Goal: Find specific page/section: Find specific page/section

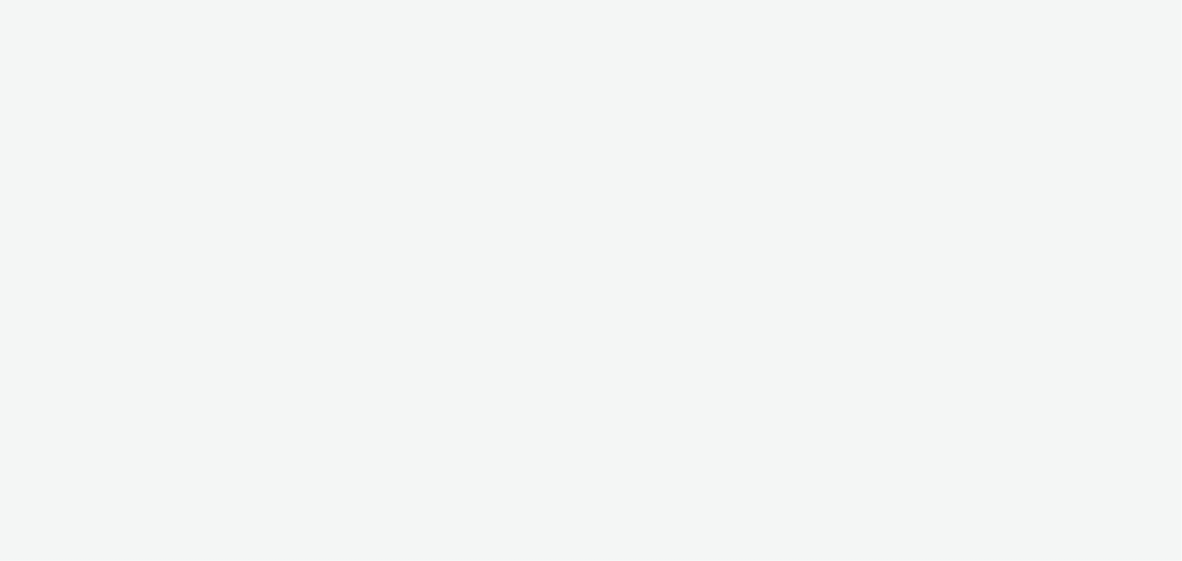
select select "38ed0f18-cbca-4106-be45-330e11e5f0af"
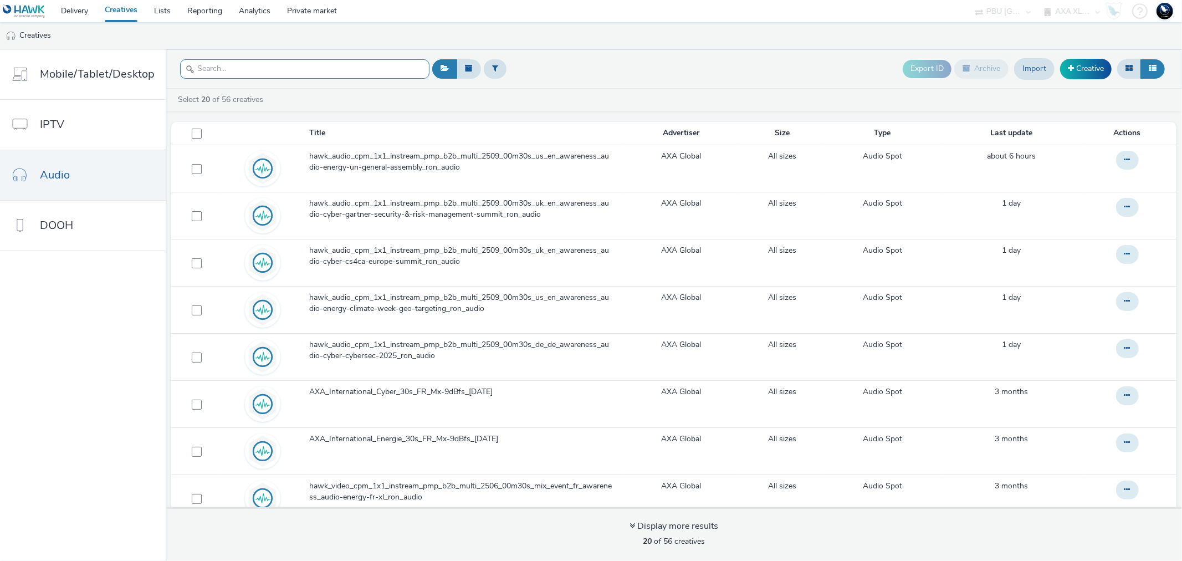
click at [247, 69] on input "text" at bounding box center [304, 68] width 249 height 19
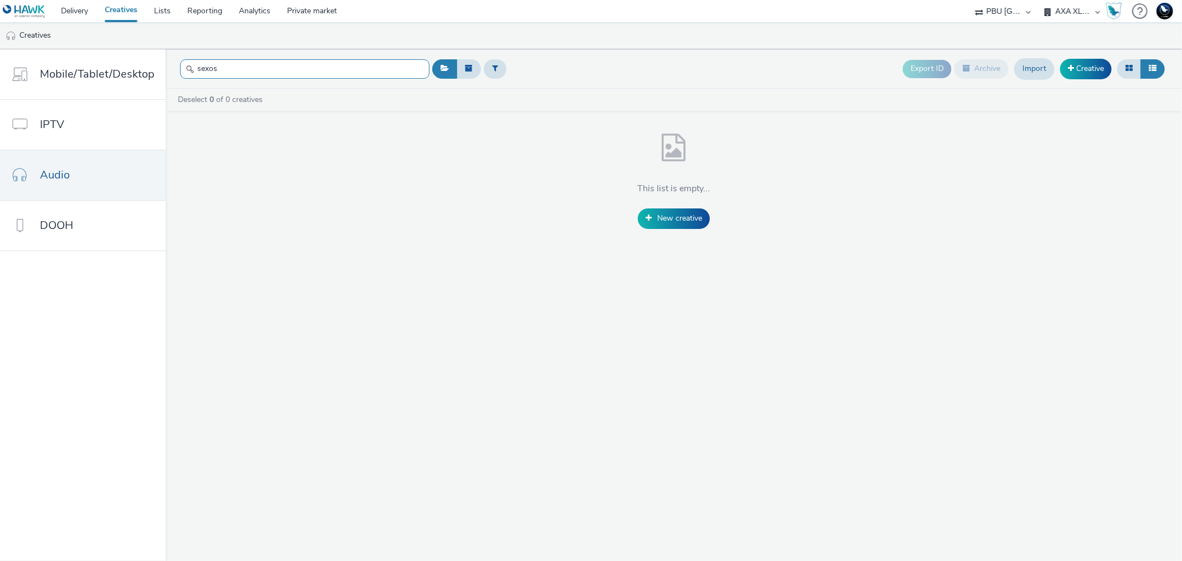
type input "sexos"
click at [1008, 13] on select "75 Media A8 Media Group ABI Media Abkom AB Abovo Ace & [PERSON_NAME] Ad-on Medi…" at bounding box center [1002, 11] width 66 height 22
select select "72000950-a0a7-427d-a4e5-c6bc812fbb51"
click at [1036, 0] on select "75 Media A8 Media Group ABI Media Abkom AB Abovo Ace & [PERSON_NAME] Ad-on Medi…" at bounding box center [1002, 11] width 66 height 22
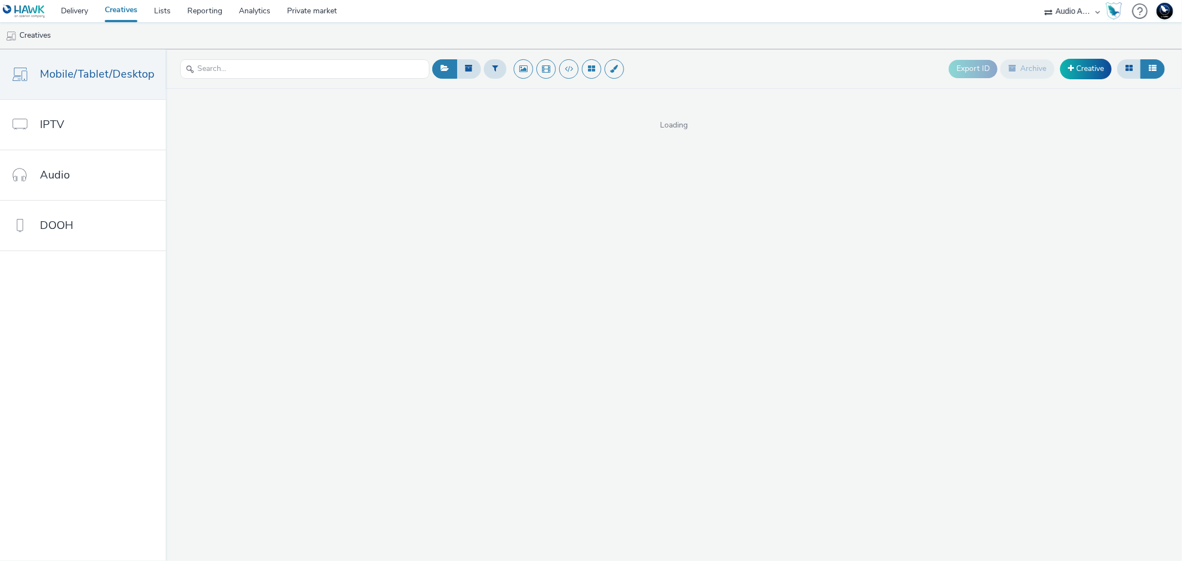
click at [1072, 1] on select "75 Media A8 Media Group ABI Media Abkom AB Abovo Ace & [PERSON_NAME] Ad-on Medi…" at bounding box center [1072, 11] width 66 height 22
select select "ac009755-aa48-4799-8050-7a339a378eb8"
click at [1039, 0] on select "75 Media A8 Media Group ABI Media Abkom AB Abovo Ace & [PERSON_NAME] Ad-on Medi…" at bounding box center [1072, 11] width 66 height 22
select select "79162ed7-0017-4339-93b0-3399b708648f"
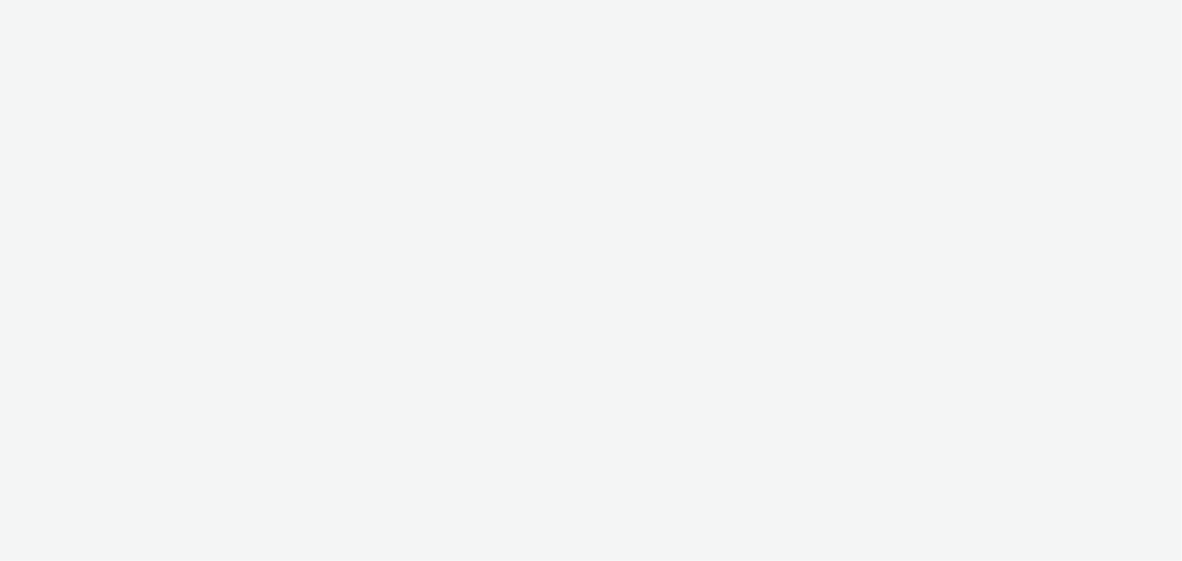
select select "ac009755-aa48-4799-8050-7a339a378eb8"
select select "79162ed7-0017-4339-93b0-3399b708648f"
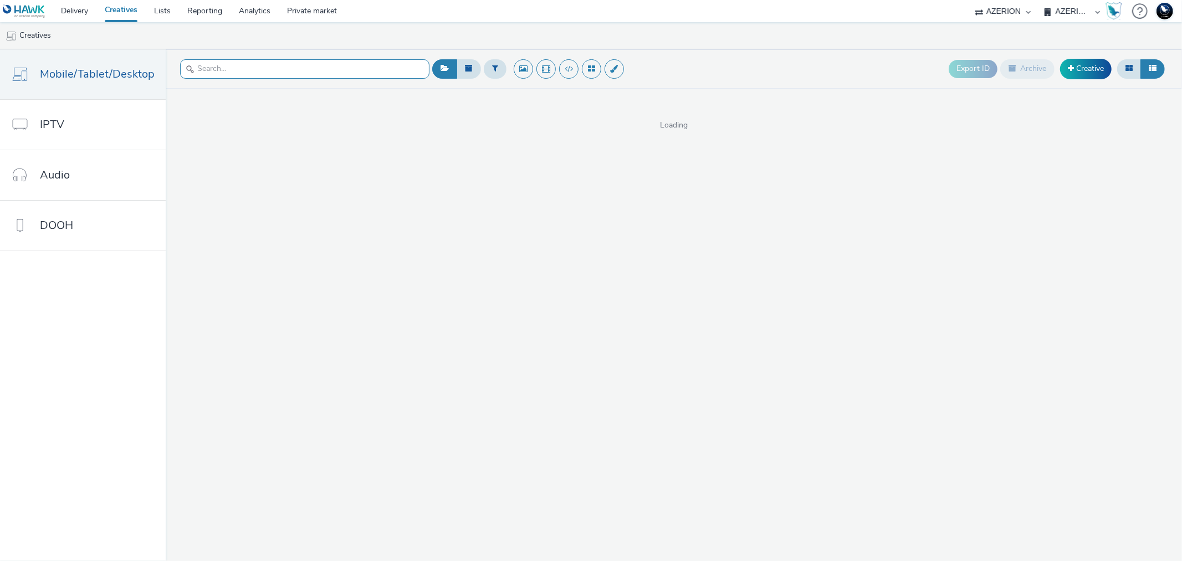
click at [245, 69] on input "text" at bounding box center [304, 68] width 249 height 19
type input "sexos"
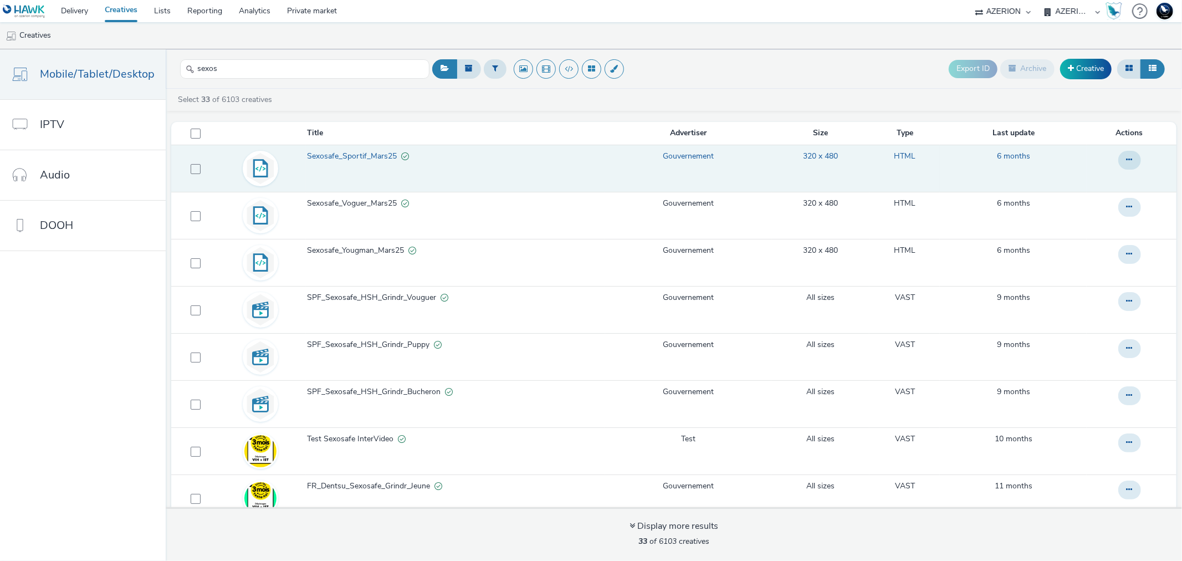
click at [366, 171] on td "Sexosafe_Sportif_Mars25" at bounding box center [456, 168] width 300 height 47
click at [362, 156] on span "Sexosafe_Sportif_Mars25" at bounding box center [354, 156] width 94 height 11
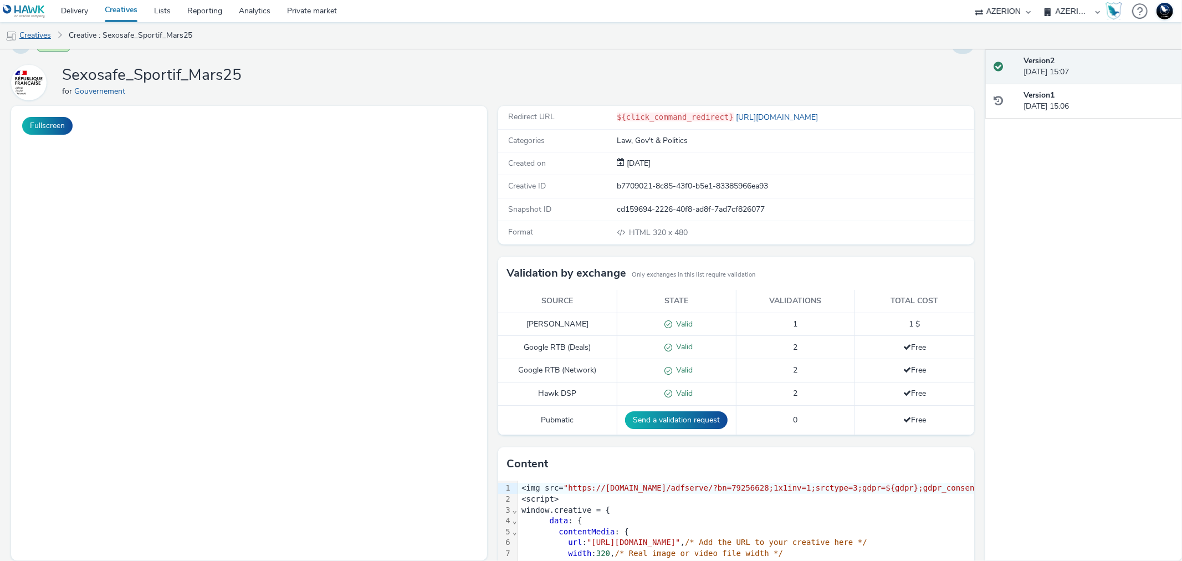
click at [38, 36] on link "Creatives" at bounding box center [28, 35] width 57 height 27
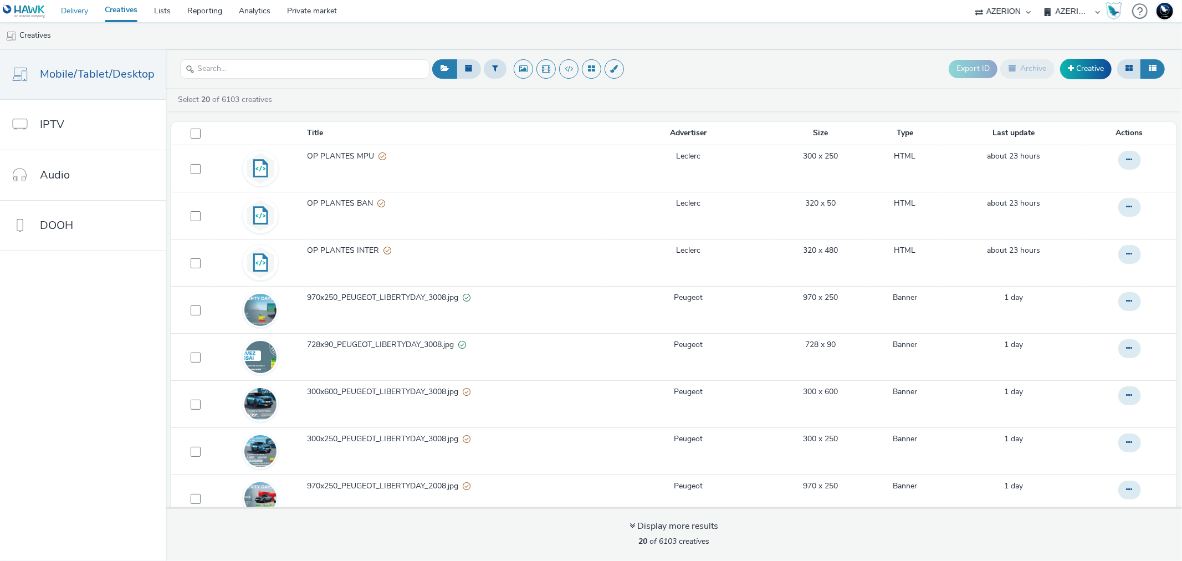
click at [75, 12] on link "Delivery" at bounding box center [75, 11] width 44 height 22
